Goal: Communication & Community: Answer question/provide support

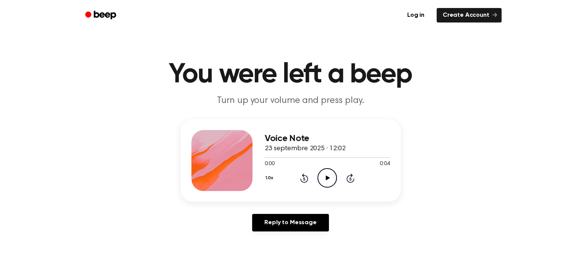
click at [327, 174] on icon "Play Audio" at bounding box center [326, 177] width 19 height 19
click at [380, 34] on main "You were left a beep Turn up your volume and press play. Voice Note 23 septembr…" at bounding box center [290, 235] width 581 height 471
click at [327, 178] on icon at bounding box center [328, 178] width 4 height 5
drag, startPoint x: 327, startPoint y: 178, endPoint x: 359, endPoint y: 223, distance: 54.2
click at [359, 223] on div "Voice Note 23 septembre 2025 · 12:02 0:03 0:04 Your browser does not support th…" at bounding box center [290, 179] width 562 height 118
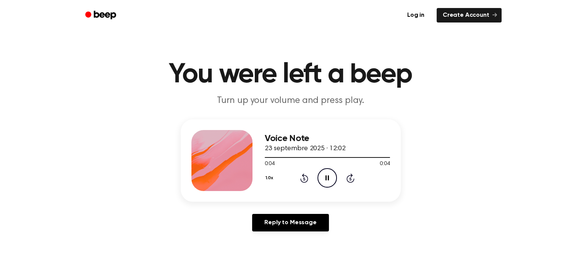
click at [359, 223] on div "Reply to Message" at bounding box center [291, 226] width 220 height 24
click at [387, 224] on div "Reply to Message" at bounding box center [291, 226] width 220 height 24
click at [459, 105] on header "You were left a beep Turn up your volume and press play." at bounding box center [290, 84] width 562 height 46
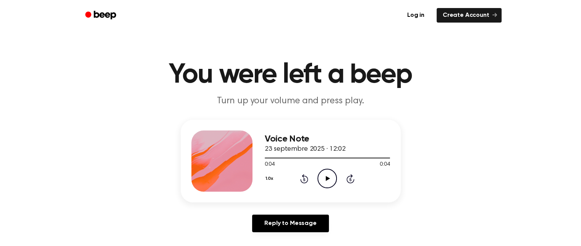
click at [328, 175] on icon "Play Audio" at bounding box center [326, 177] width 19 height 19
click at [248, 77] on h1 "You were left a beep" at bounding box center [290, 74] width 391 height 27
